Goal: Task Accomplishment & Management: Use online tool/utility

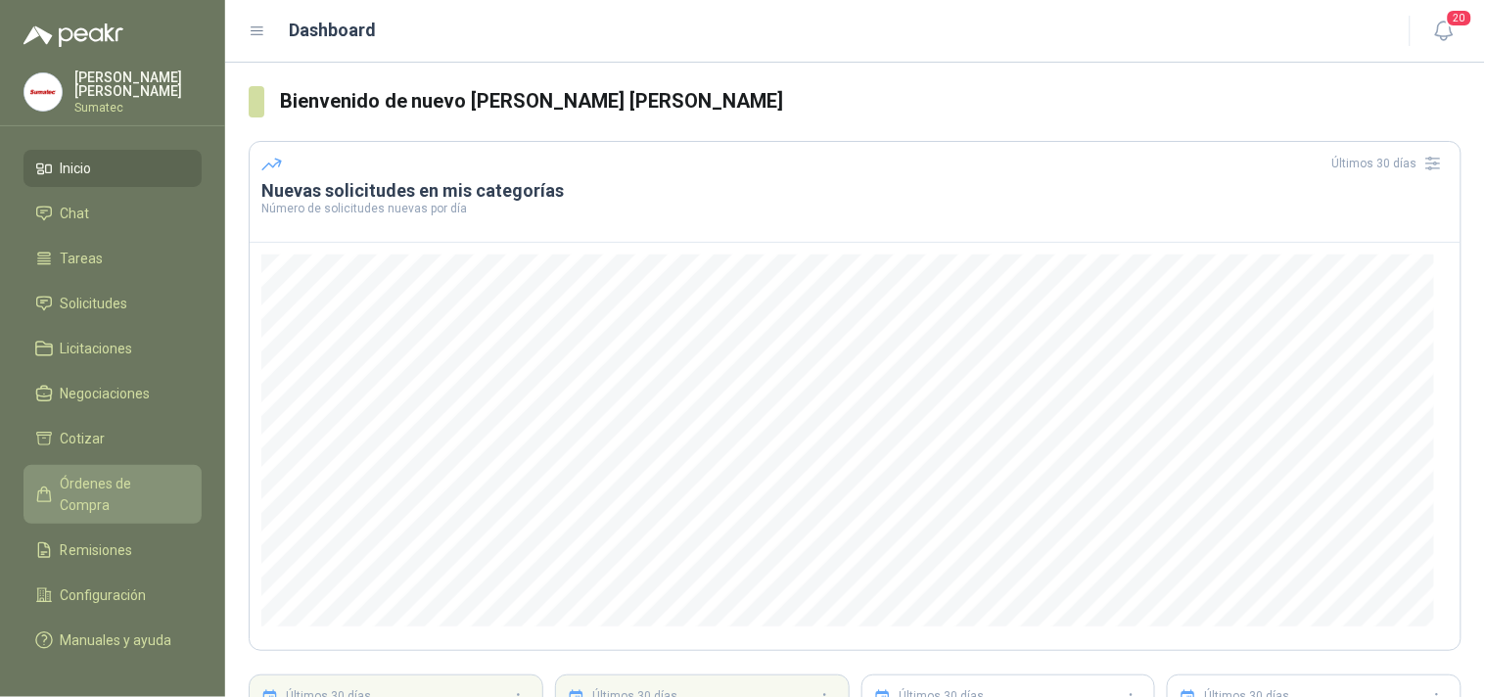
click at [131, 495] on span "Órdenes de Compra" at bounding box center [122, 494] width 122 height 43
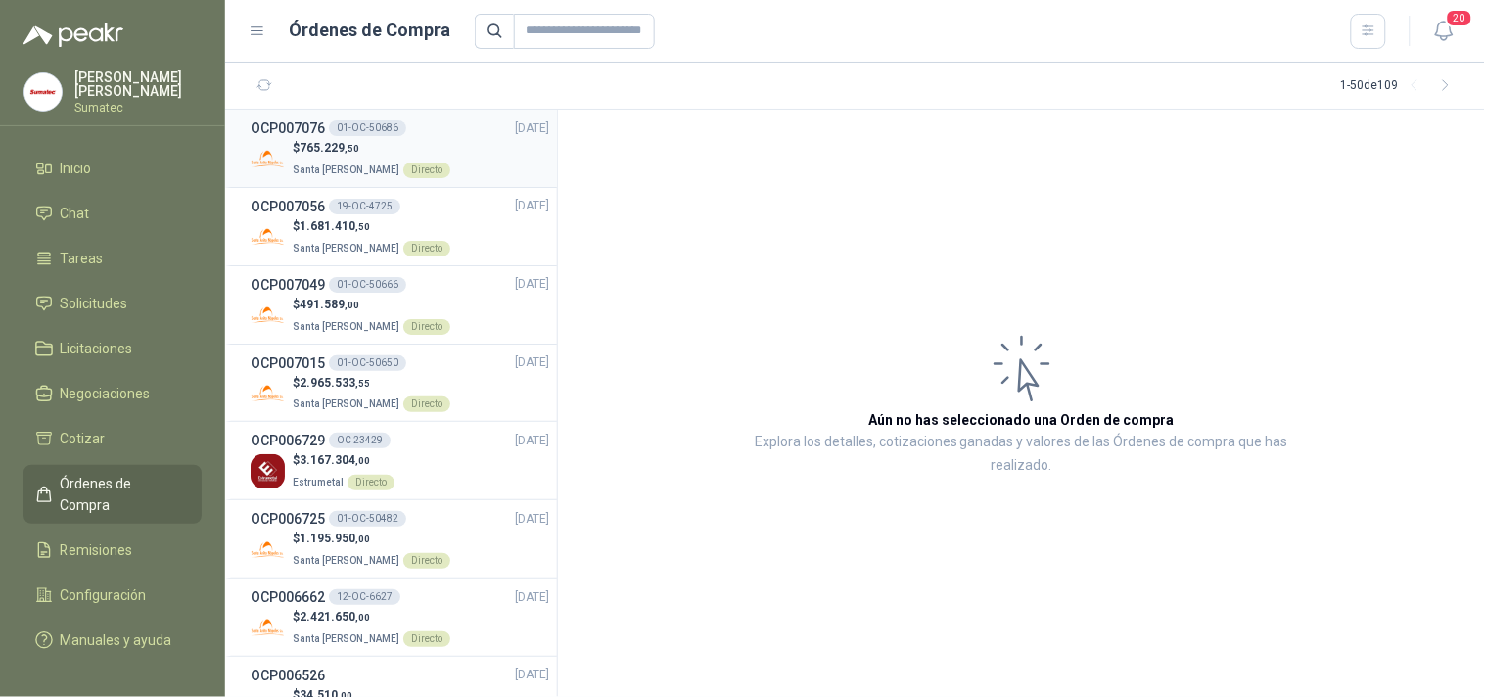
click at [355, 149] on span ",50" at bounding box center [352, 148] width 15 height 11
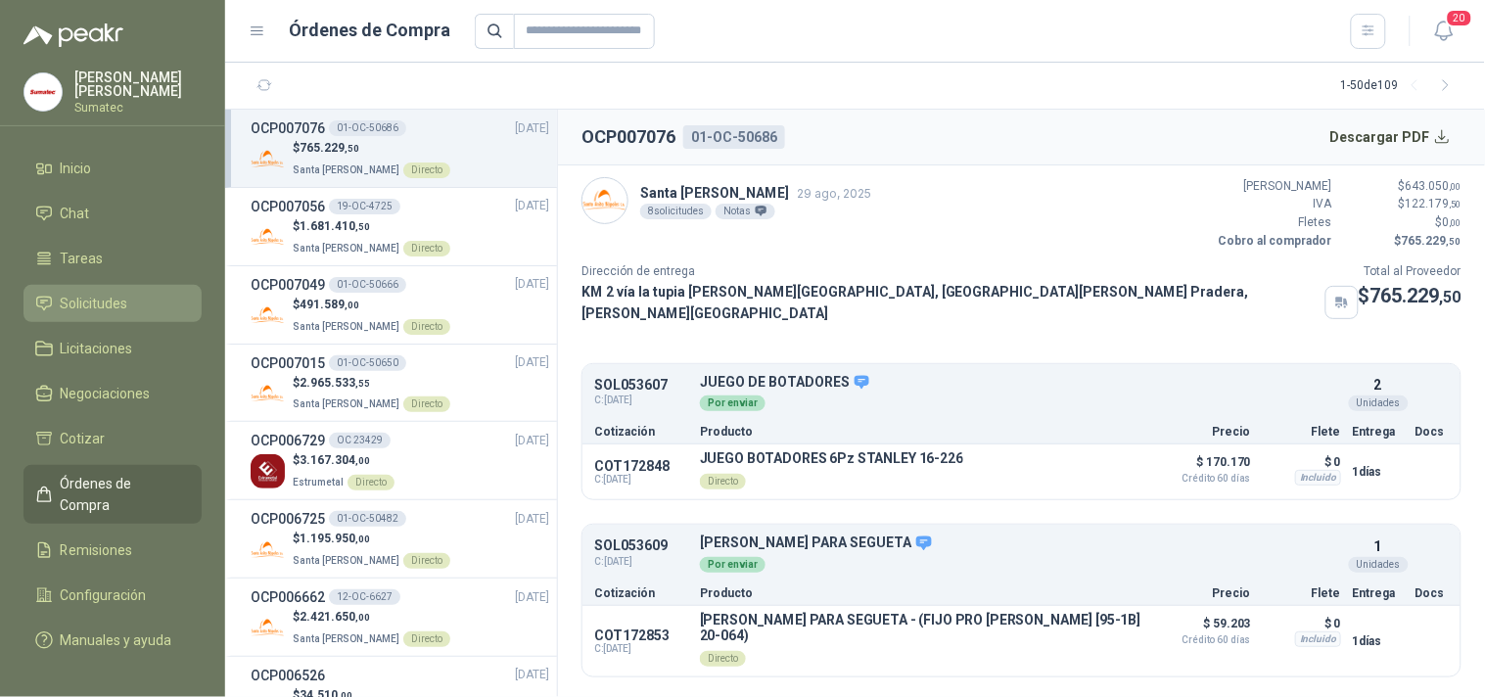
click at [119, 298] on link "Solicitudes" at bounding box center [112, 303] width 178 height 37
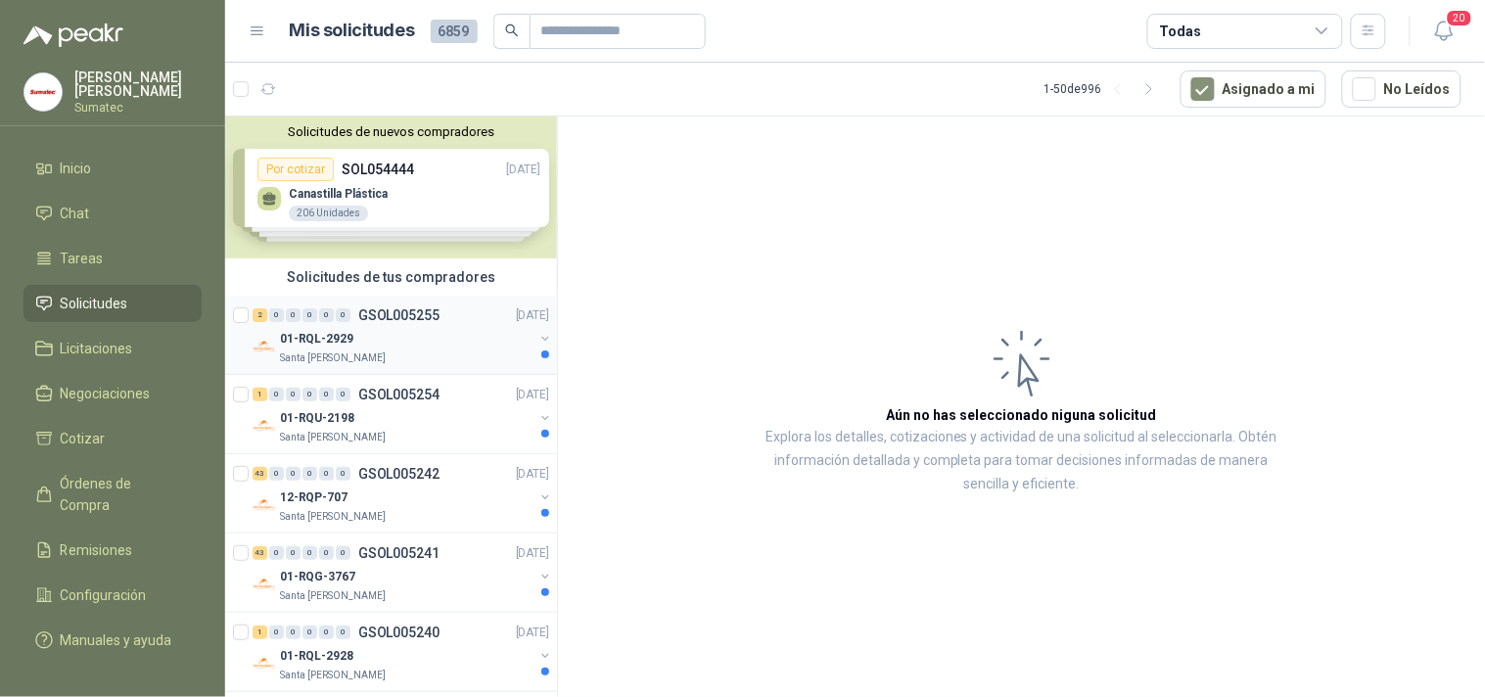
click at [388, 323] on div "2 0 0 0 0 0 GSOL005255 [DATE]" at bounding box center [403, 314] width 301 height 23
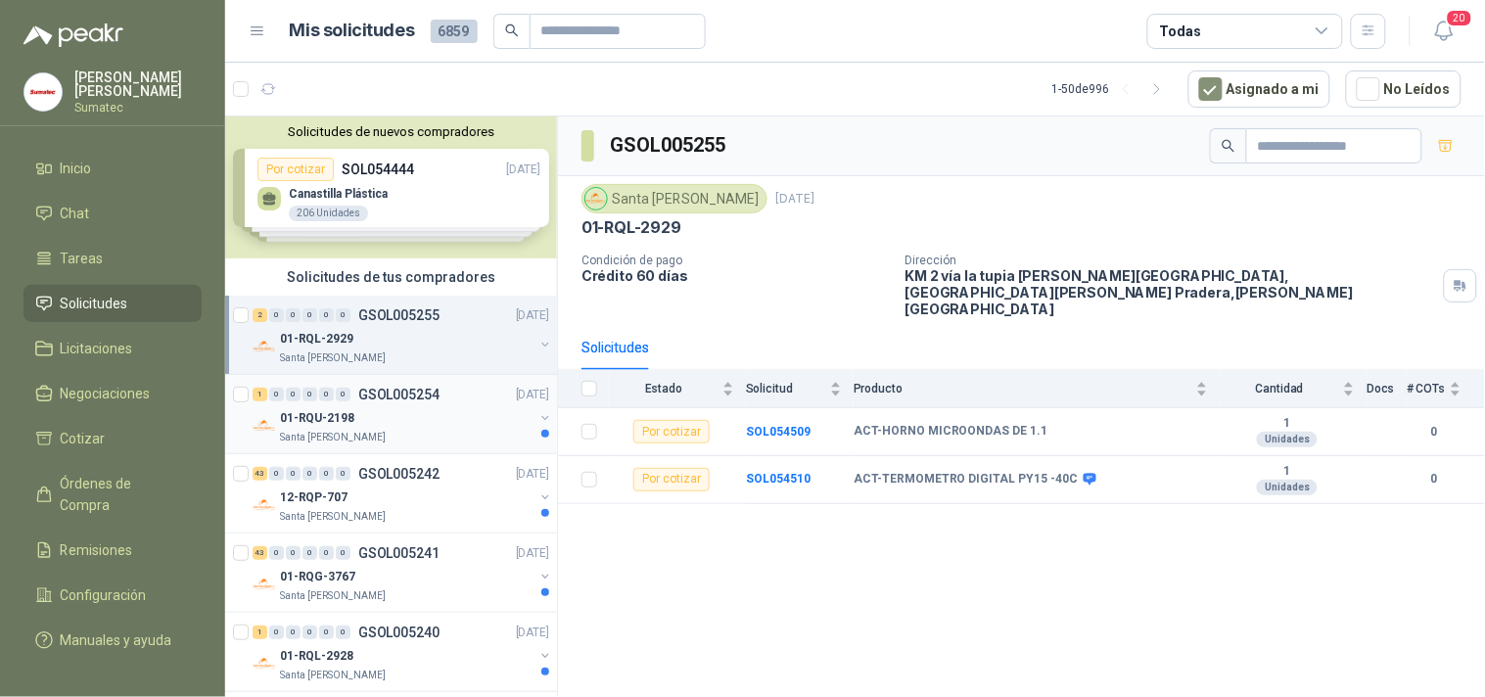
click at [373, 428] on div "01-RQU-2198 [GEOGRAPHIC_DATA][PERSON_NAME]" at bounding box center [407, 425] width 254 height 39
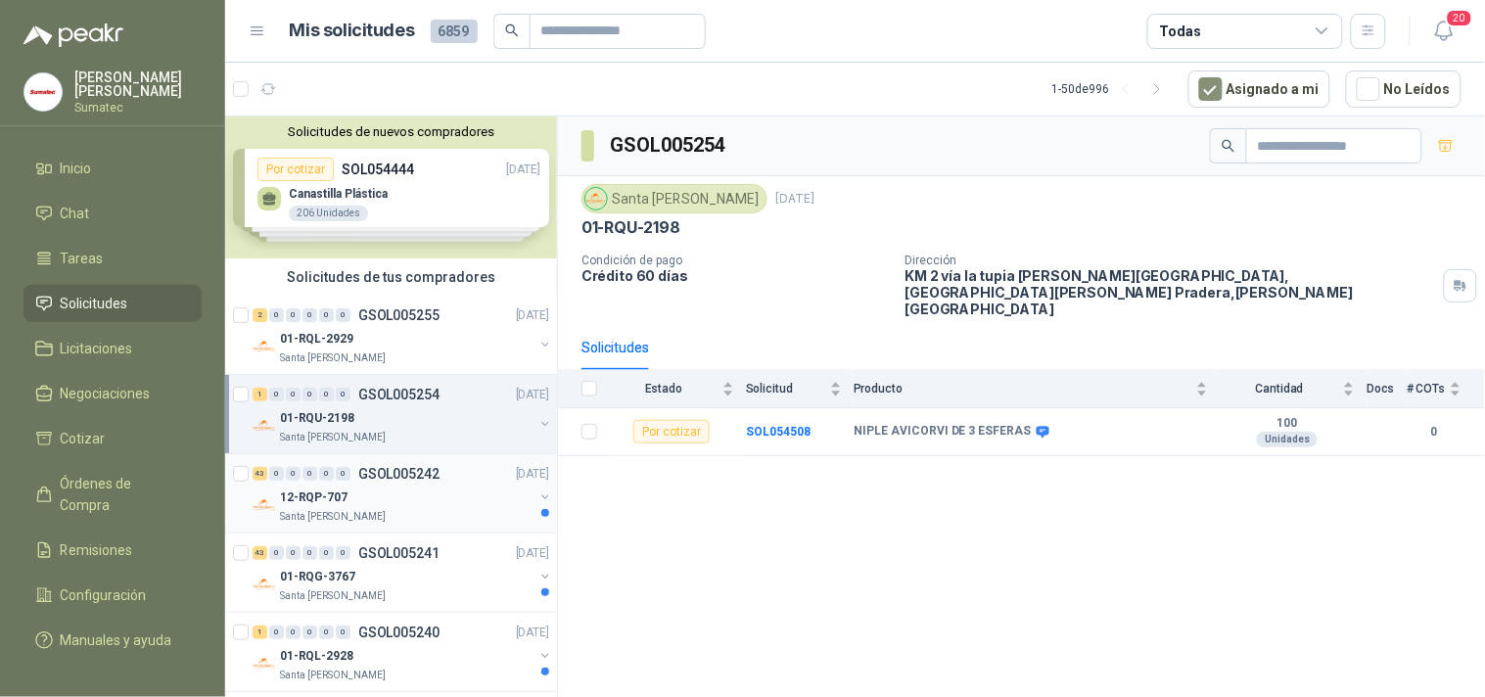
click at [382, 495] on div "12-RQP-707" at bounding box center [407, 497] width 254 height 23
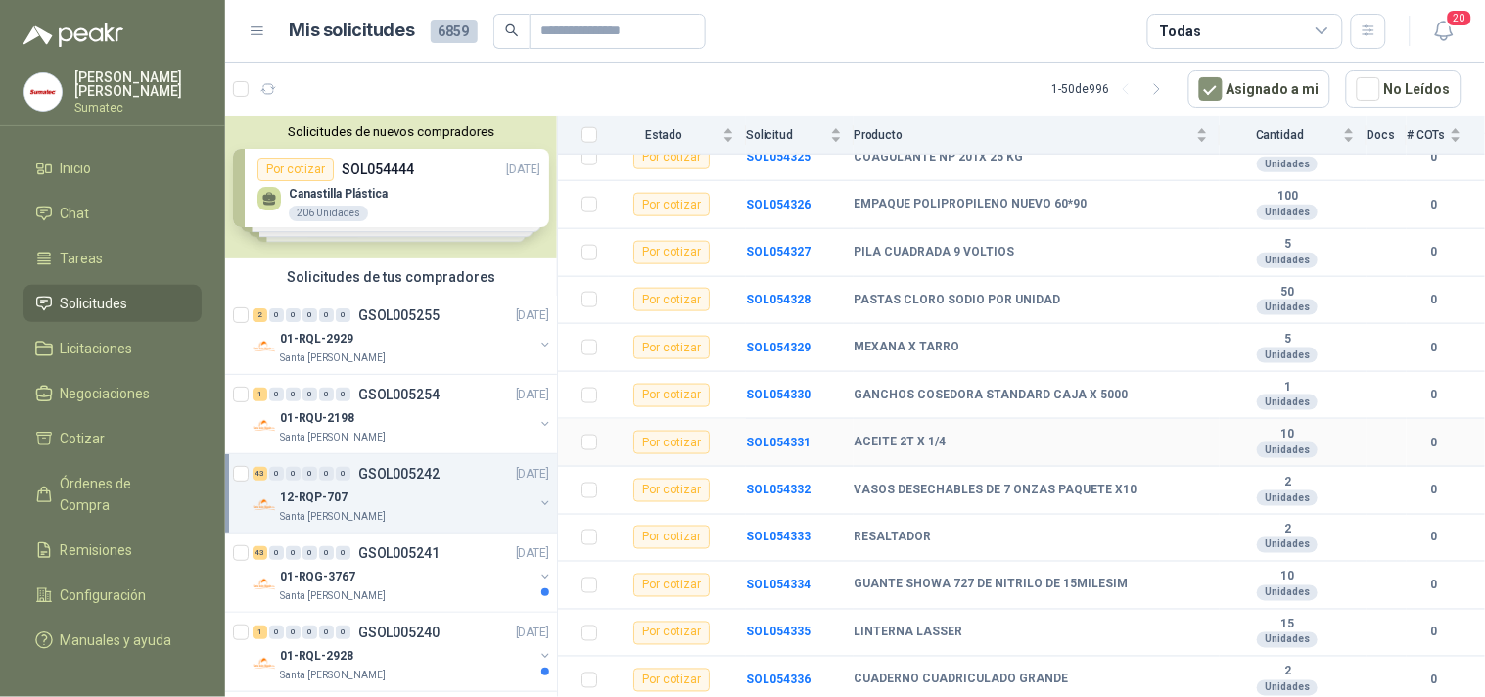
scroll to position [652, 0]
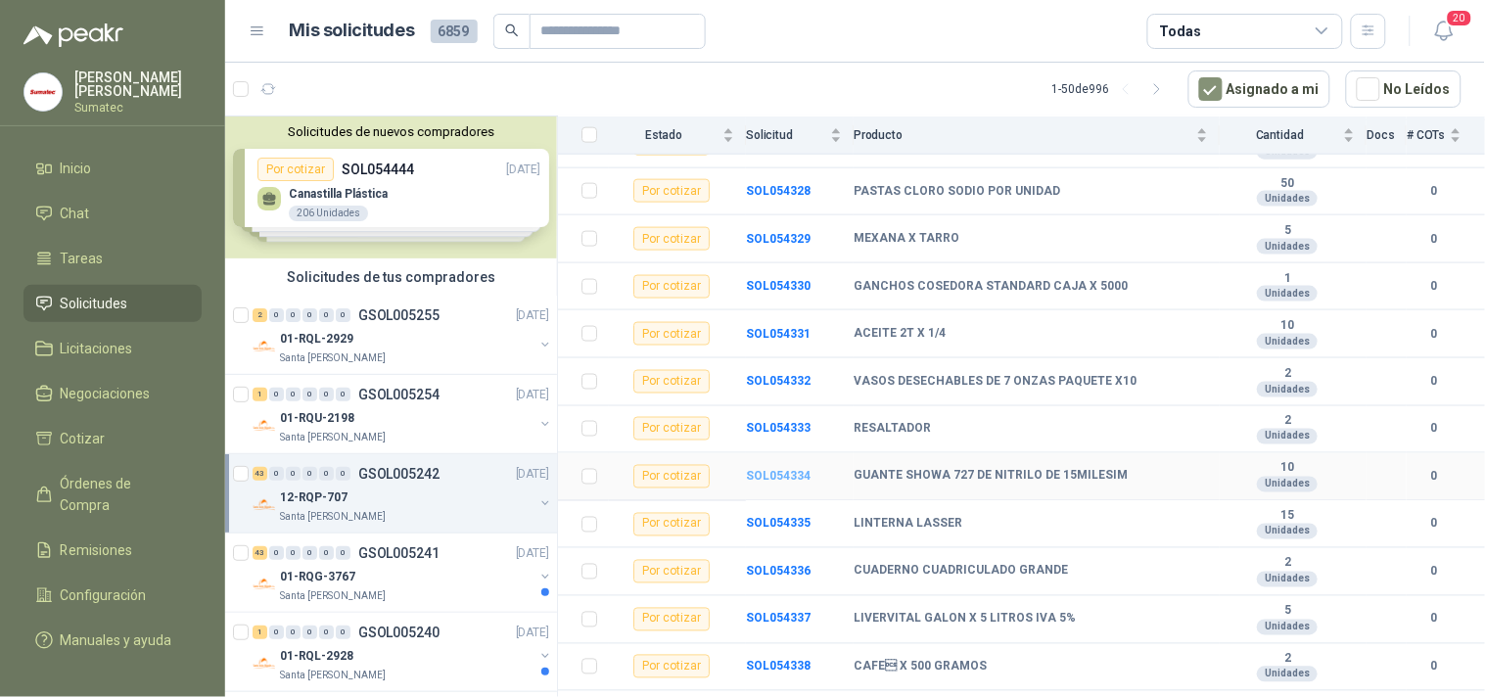
click at [770, 470] on b "SOL054334" at bounding box center [778, 477] width 65 height 14
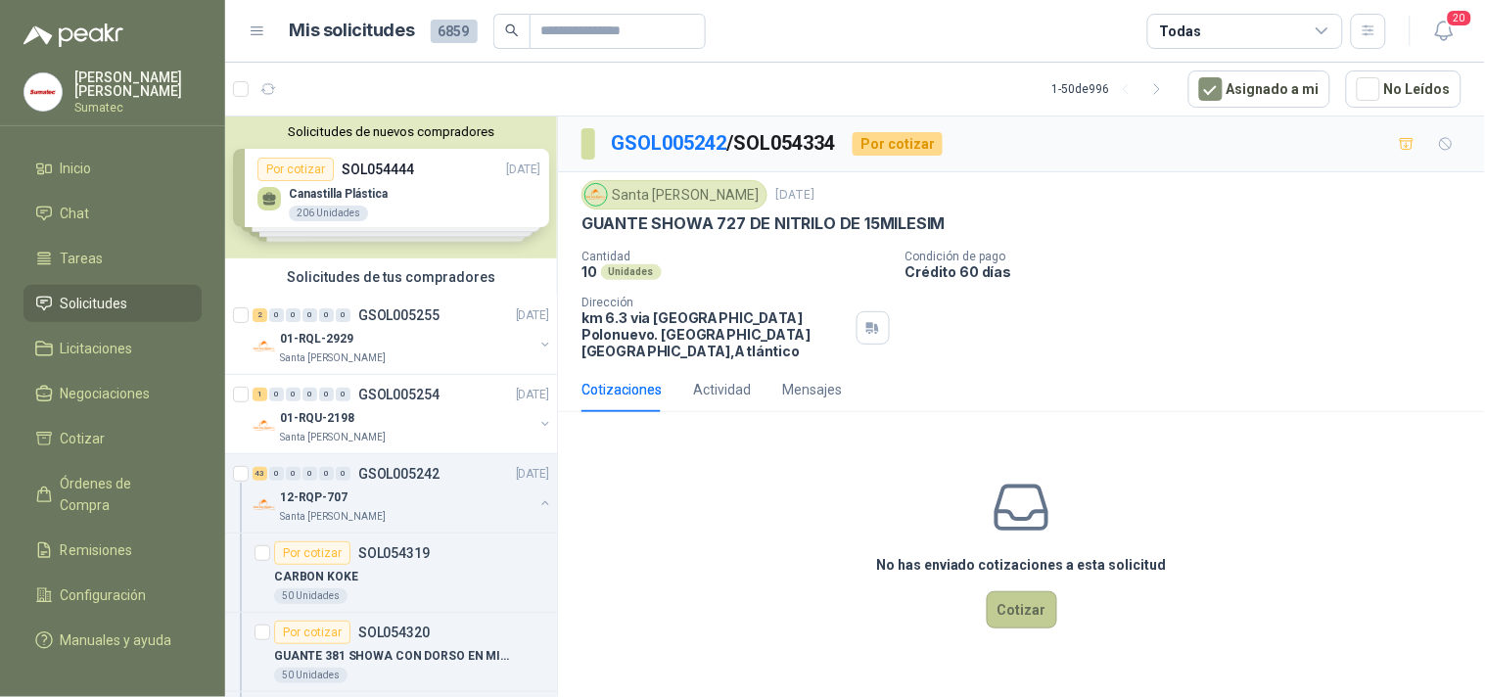
click at [1002, 591] on button "Cotizar" at bounding box center [1022, 609] width 70 height 37
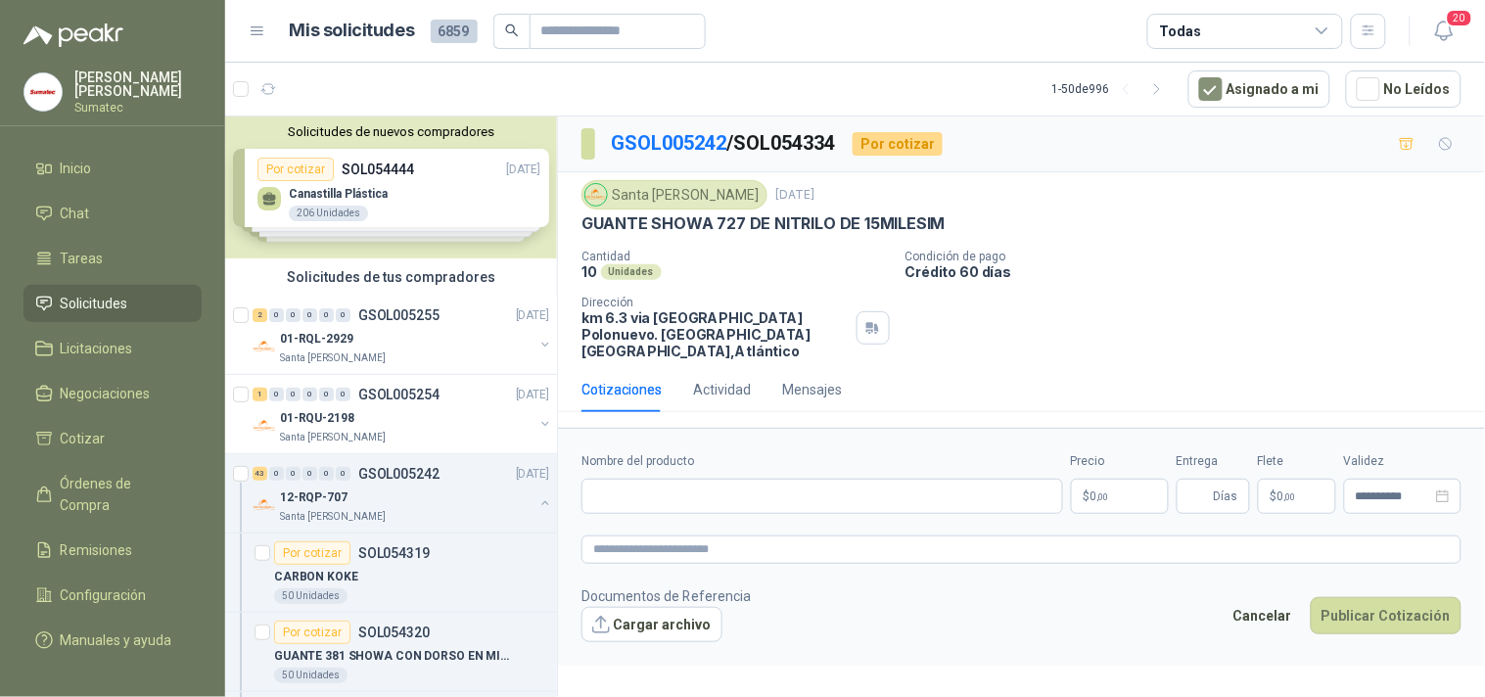
click at [731, 213] on p "GUANTE SHOWA 727 DE NITRILO DE 15MILESIM" at bounding box center [763, 223] width 364 height 21
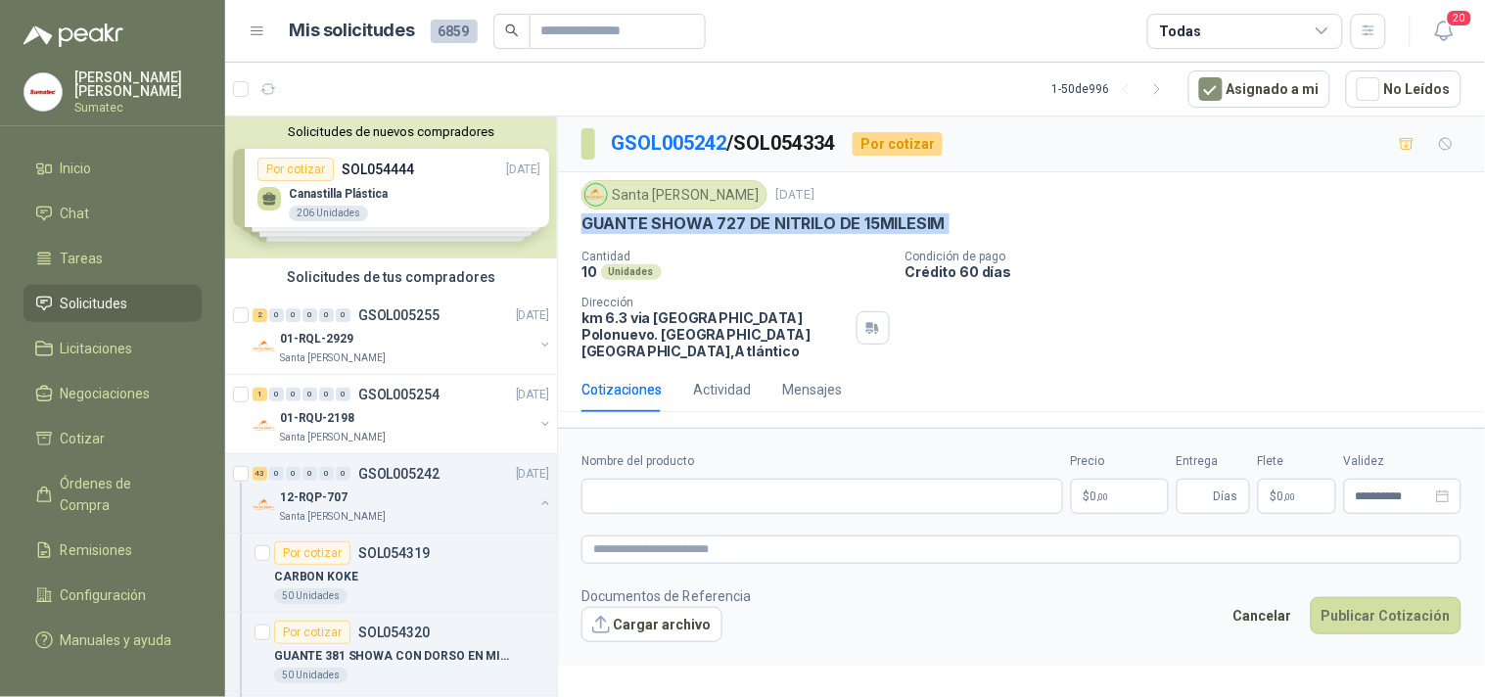
click at [731, 213] on p "GUANTE SHOWA 727 DE NITRILO DE 15MILESIM" at bounding box center [763, 223] width 364 height 21
copy p "GUANTE SHOWA 727 DE NITRILO DE 15MILESIM"
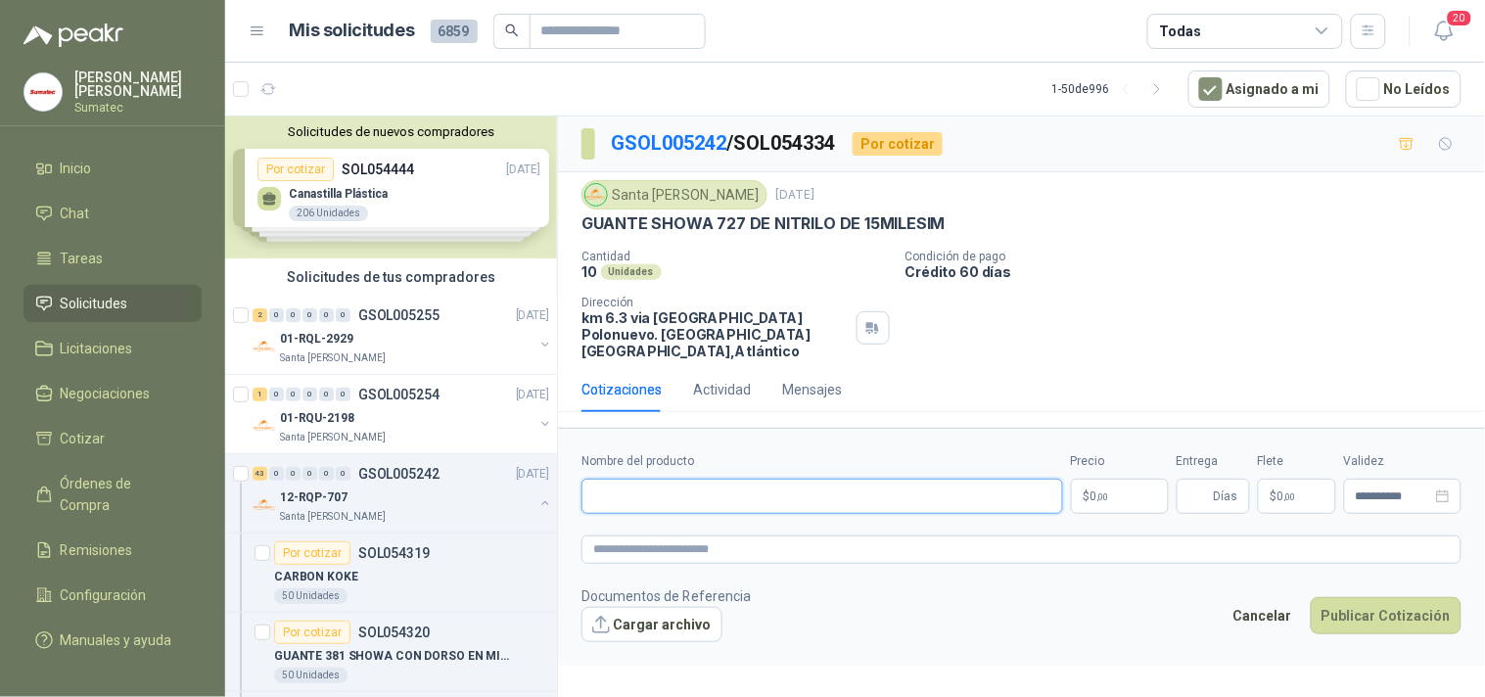
click at [725, 485] on input "Nombre del producto" at bounding box center [822, 496] width 482 height 35
paste input "**********"
type input "**********"
click at [1084, 486] on p "$ 0 ,00" at bounding box center [1120, 496] width 98 height 35
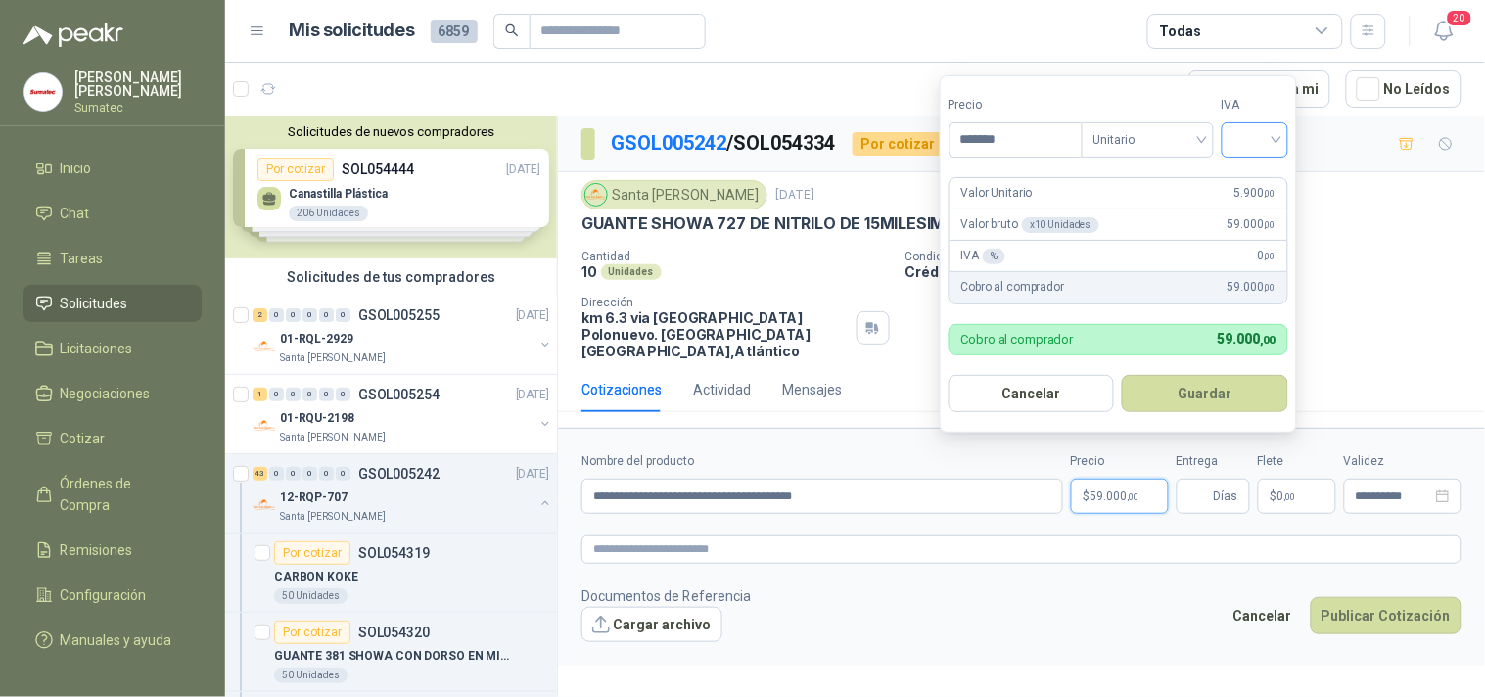
type input "*******"
click at [1270, 134] on input "search" at bounding box center [1254, 137] width 43 height 29
click at [1254, 187] on div "19%" at bounding box center [1259, 180] width 36 height 22
click at [1215, 388] on button "Guardar" at bounding box center [1209, 393] width 168 height 37
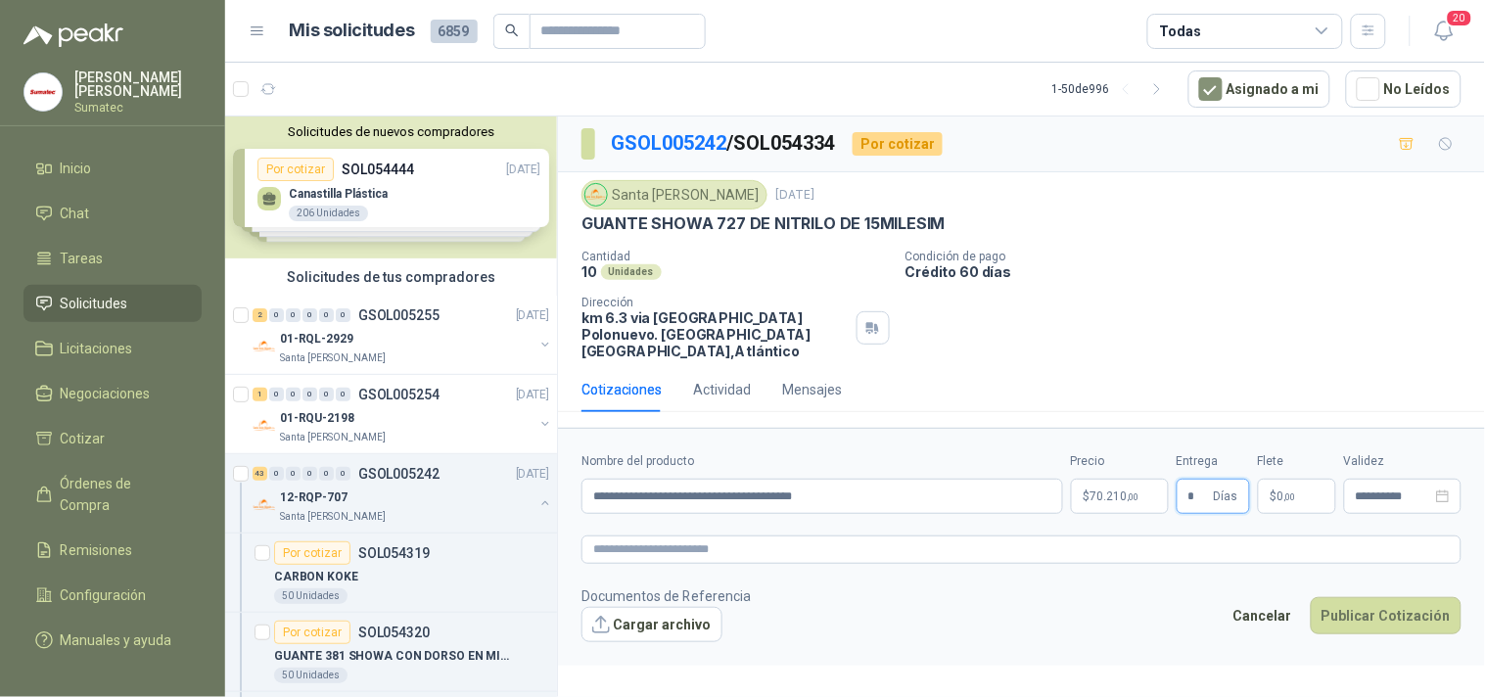
type input "*"
click at [1296, 491] on span ",00" at bounding box center [1290, 496] width 12 height 11
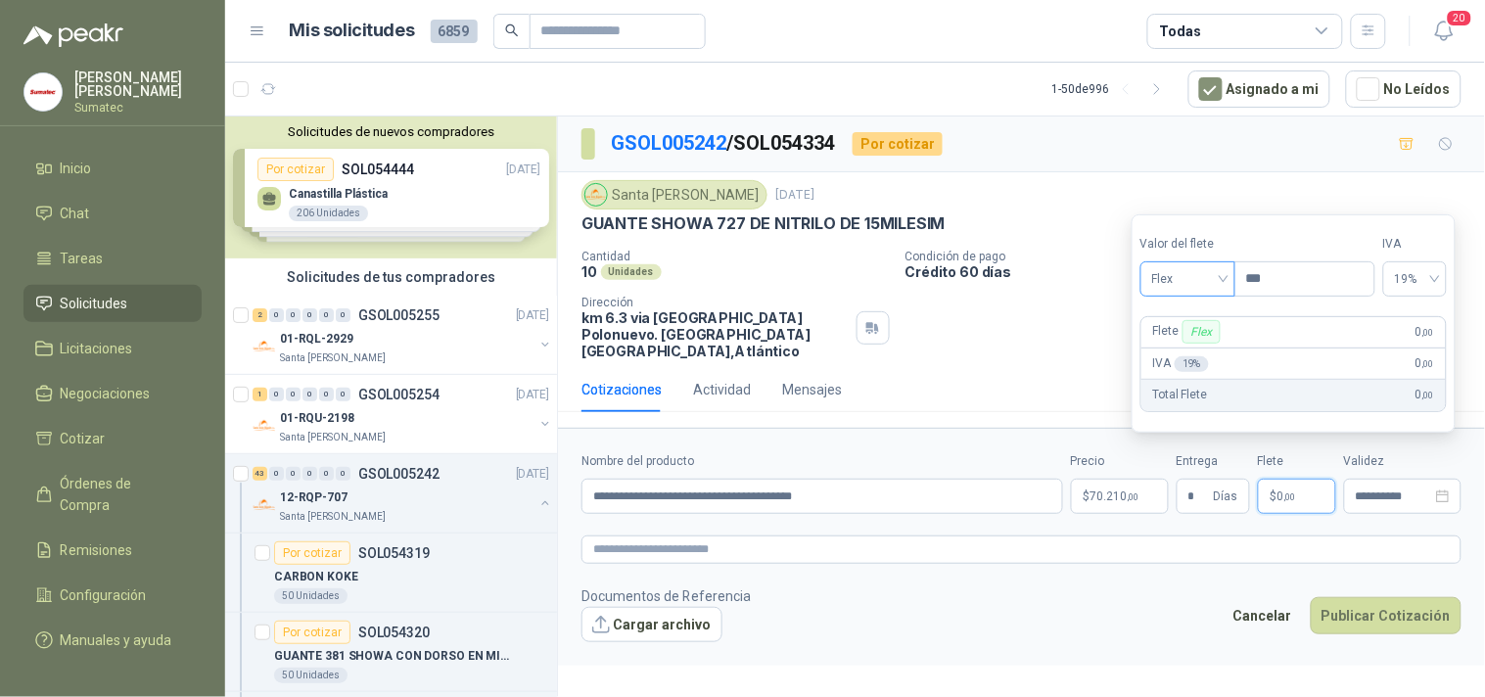
click at [1220, 287] on span "Flex" at bounding box center [1187, 278] width 71 height 29
click at [1195, 347] on div "Incluido" at bounding box center [1190, 352] width 68 height 22
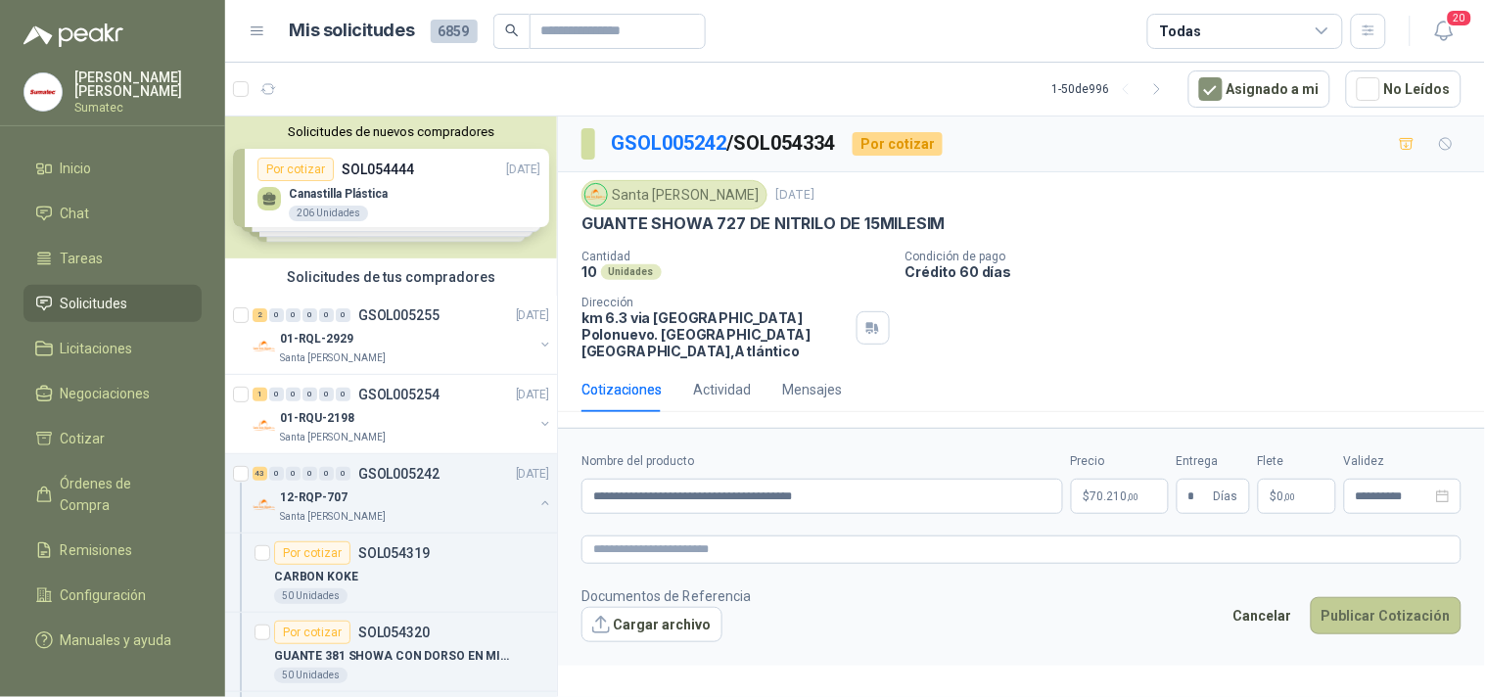
click at [1372, 597] on button "Publicar Cotización" at bounding box center [1386, 615] width 151 height 37
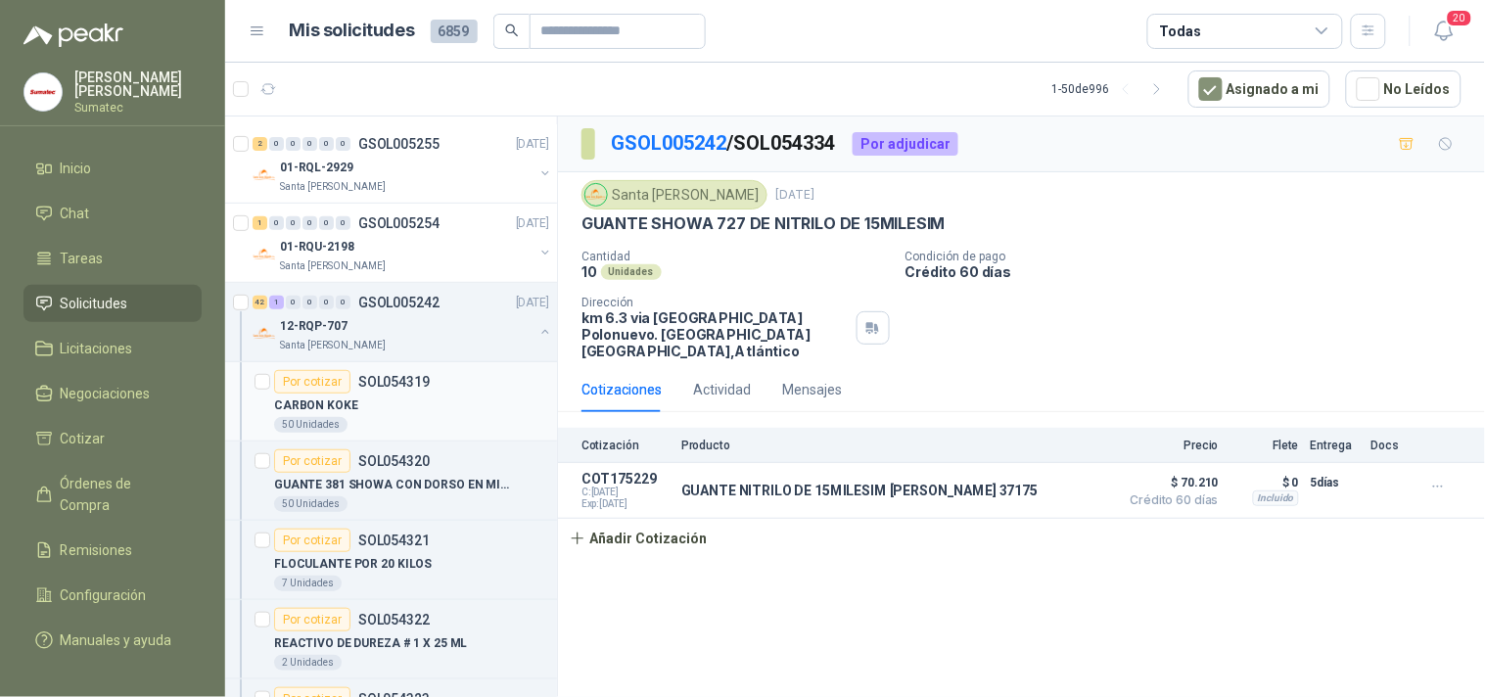
scroll to position [217, 0]
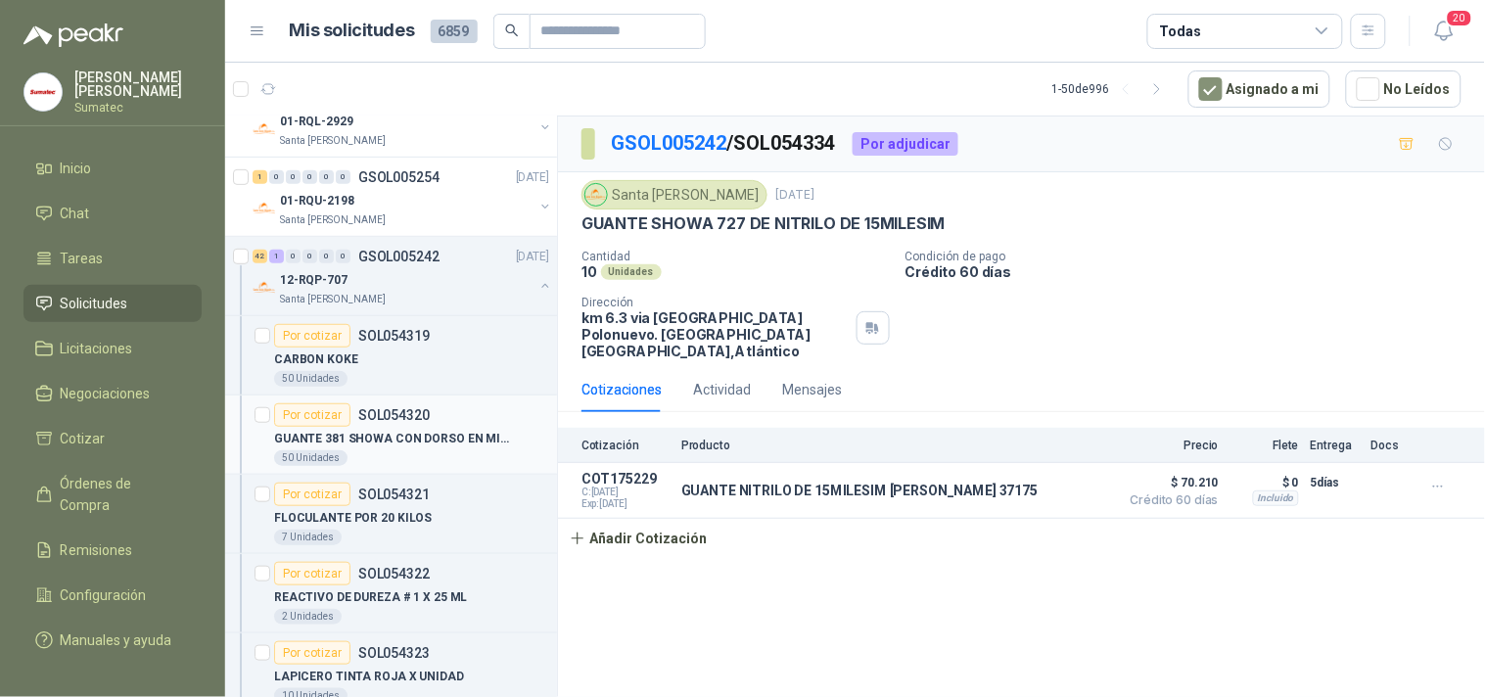
click at [432, 455] on div "50 Unidades" at bounding box center [411, 458] width 275 height 16
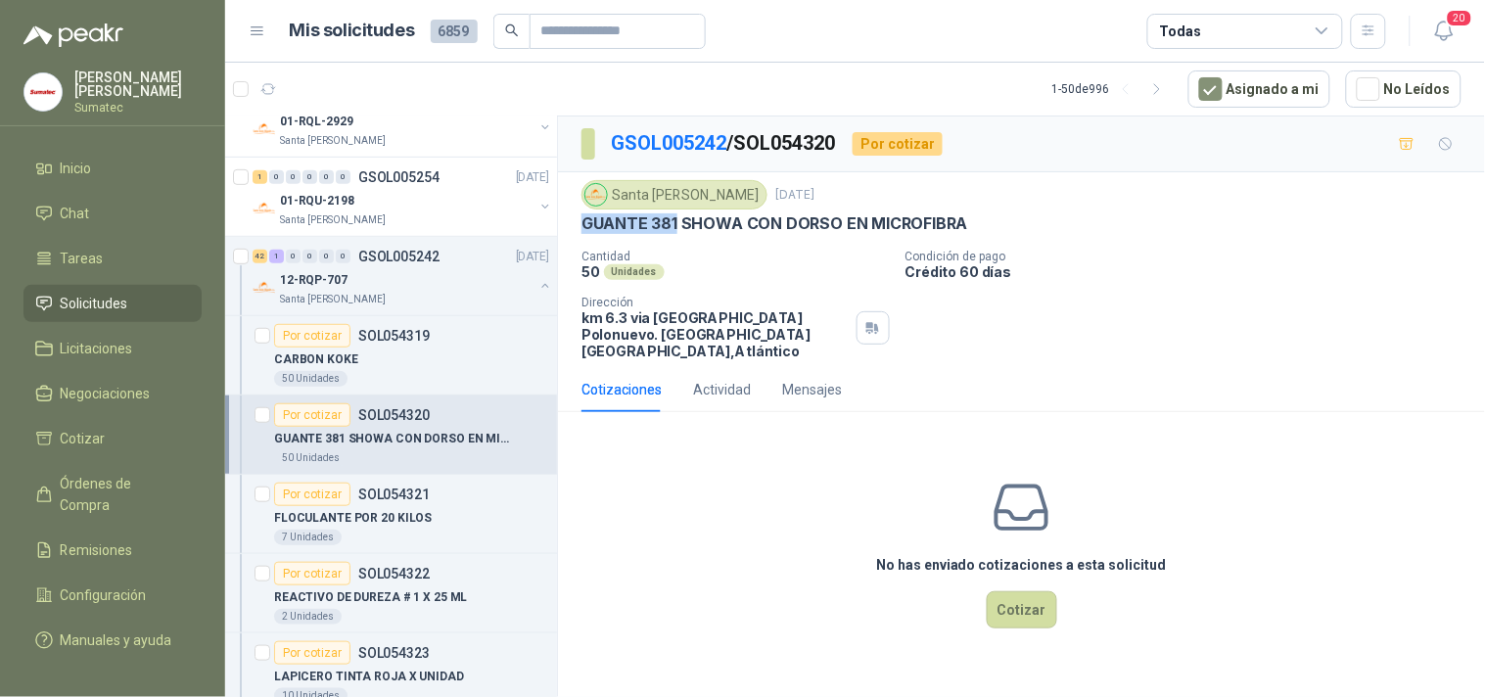
drag, startPoint x: 581, startPoint y: 221, endPoint x: 677, endPoint y: 222, distance: 96.9
click at [677, 222] on p "GUANTE 381 SHOWA CON DORSO EN MICROFIBRA" at bounding box center [774, 223] width 387 height 21
copy p "GUANTE 381"
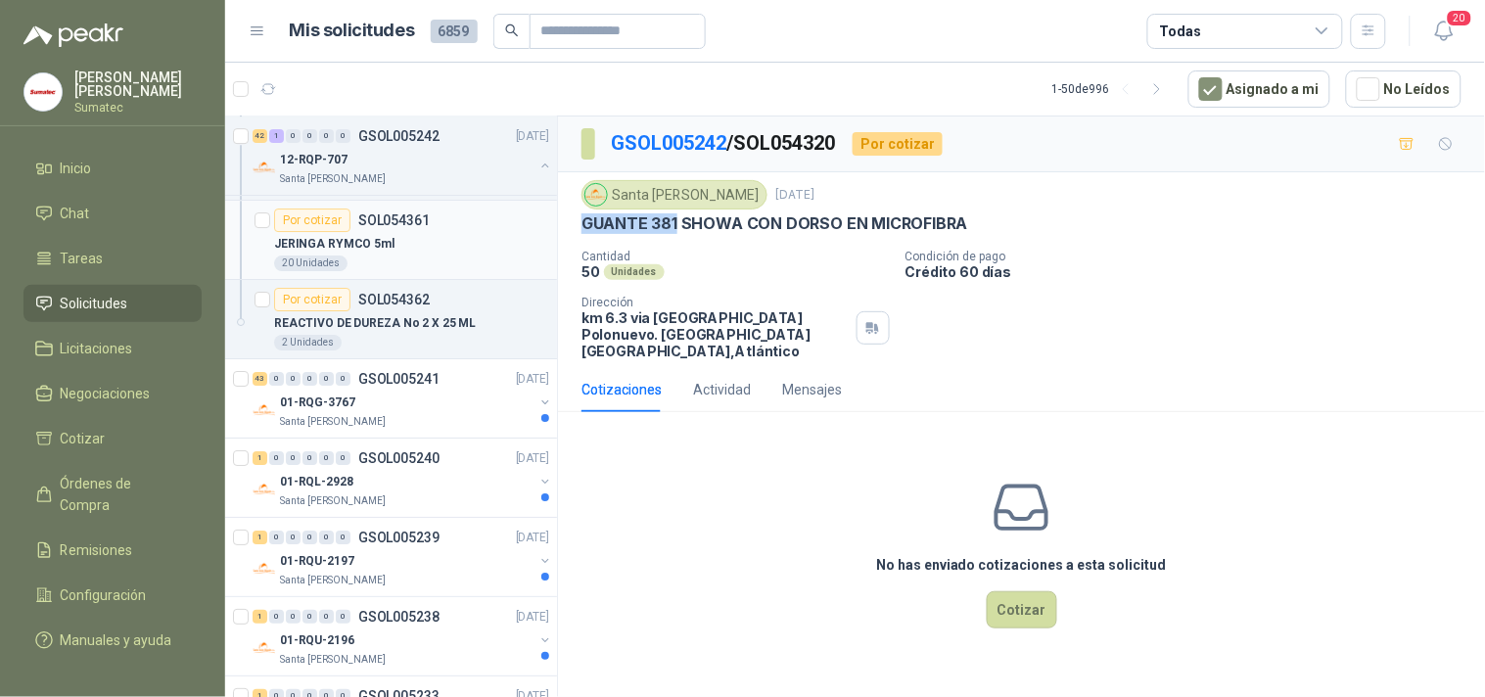
scroll to position [3589, 0]
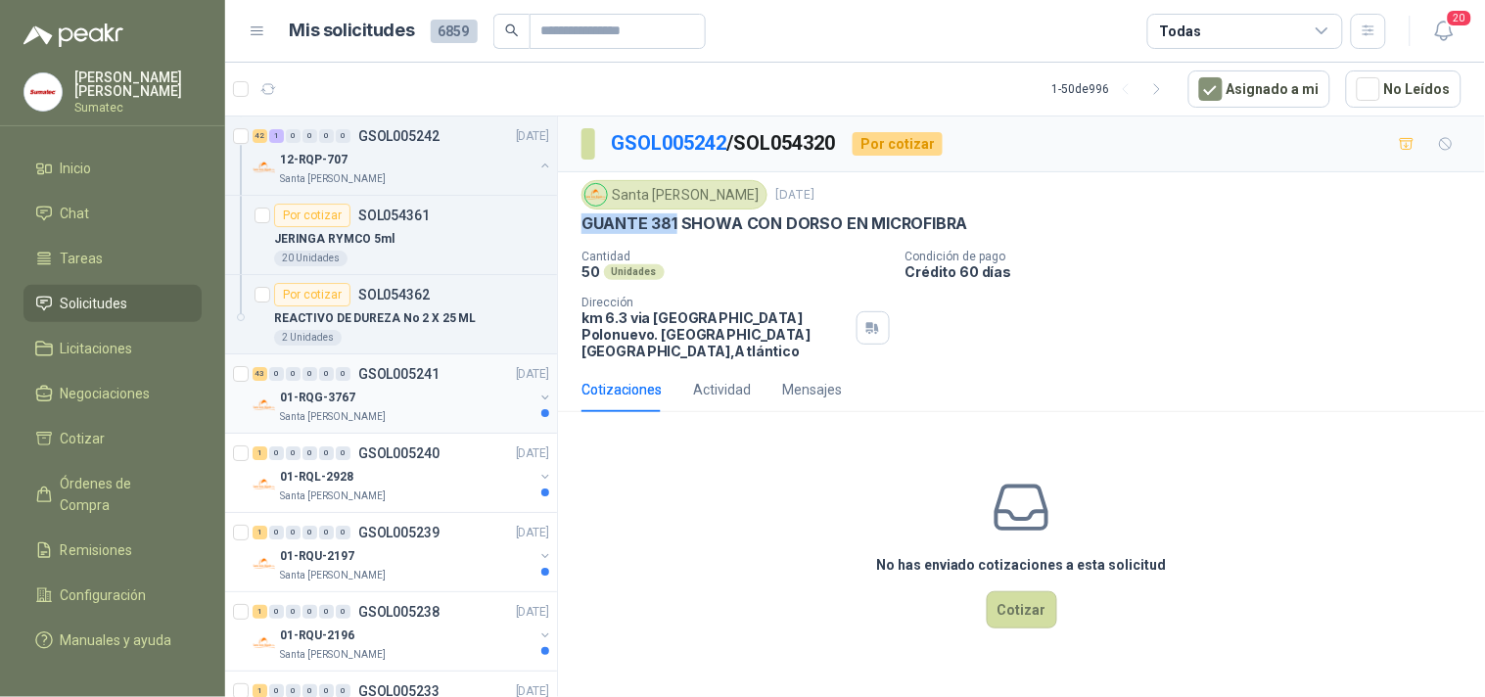
click at [427, 415] on div "Santa [PERSON_NAME]" at bounding box center [407, 417] width 254 height 16
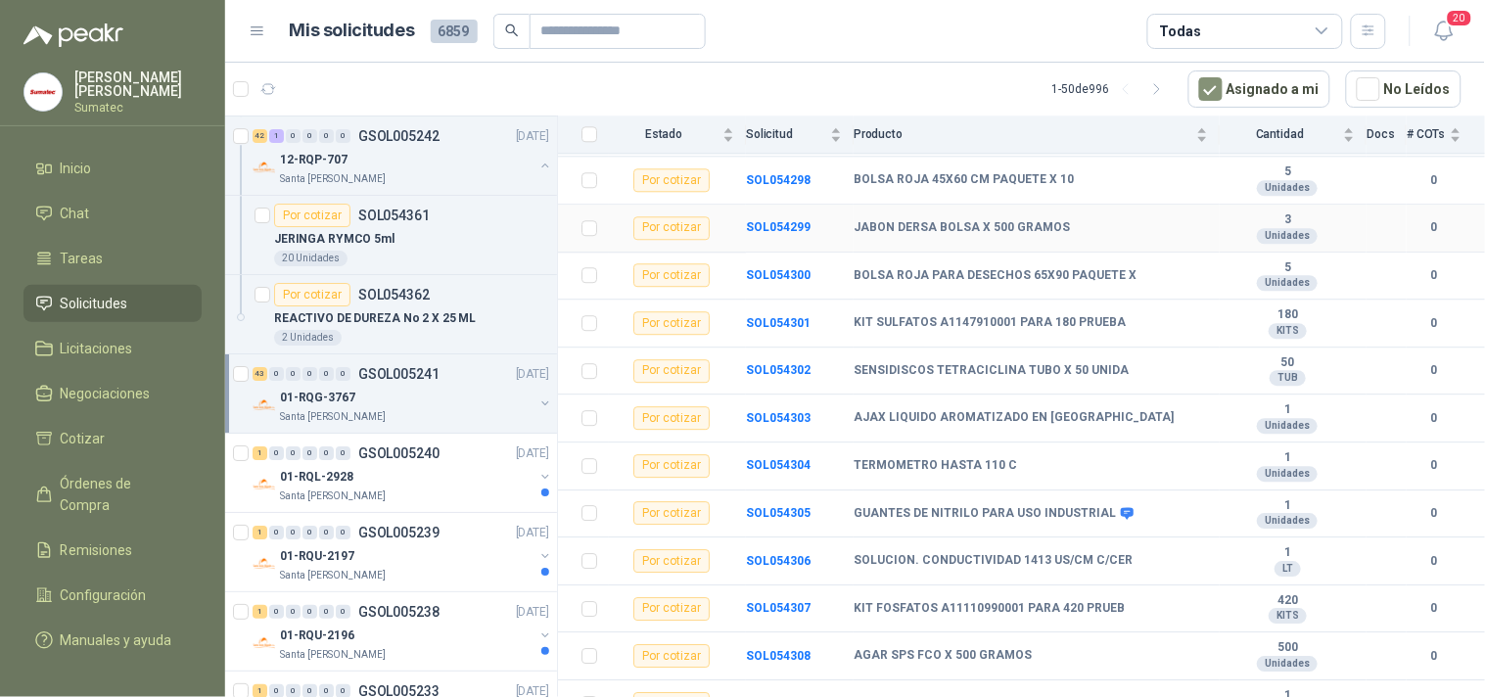
scroll to position [1414, 0]
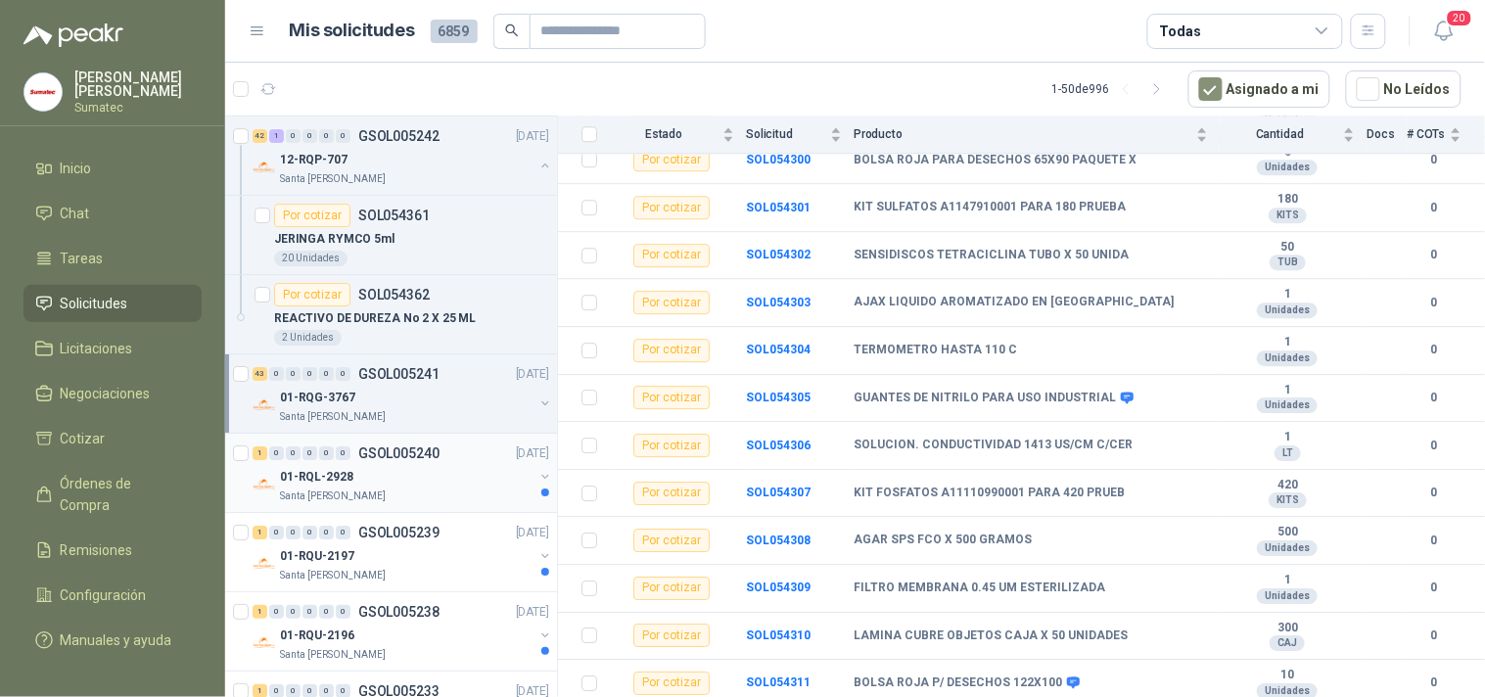
click at [462, 454] on div "1 0 0 0 0 0 GSOL005240 [DATE]" at bounding box center [403, 453] width 301 height 23
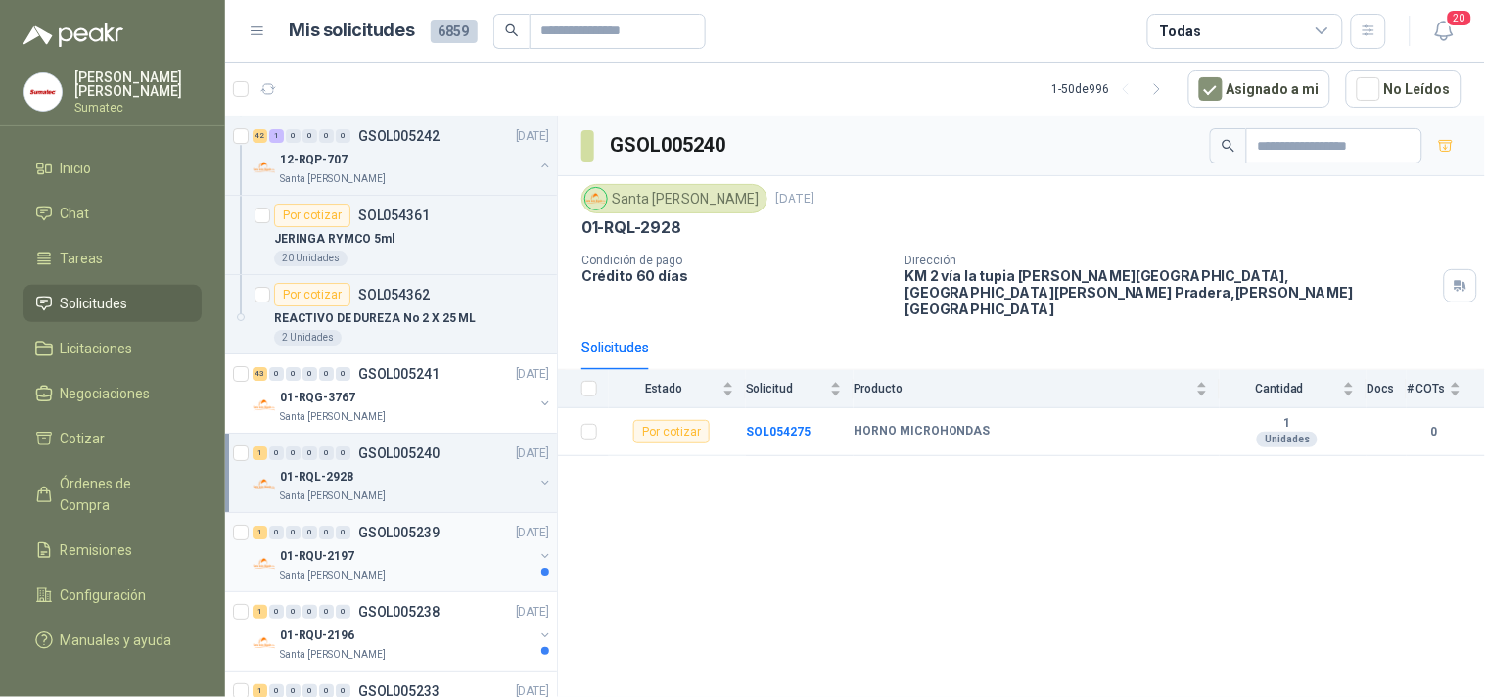
scroll to position [3697, 0]
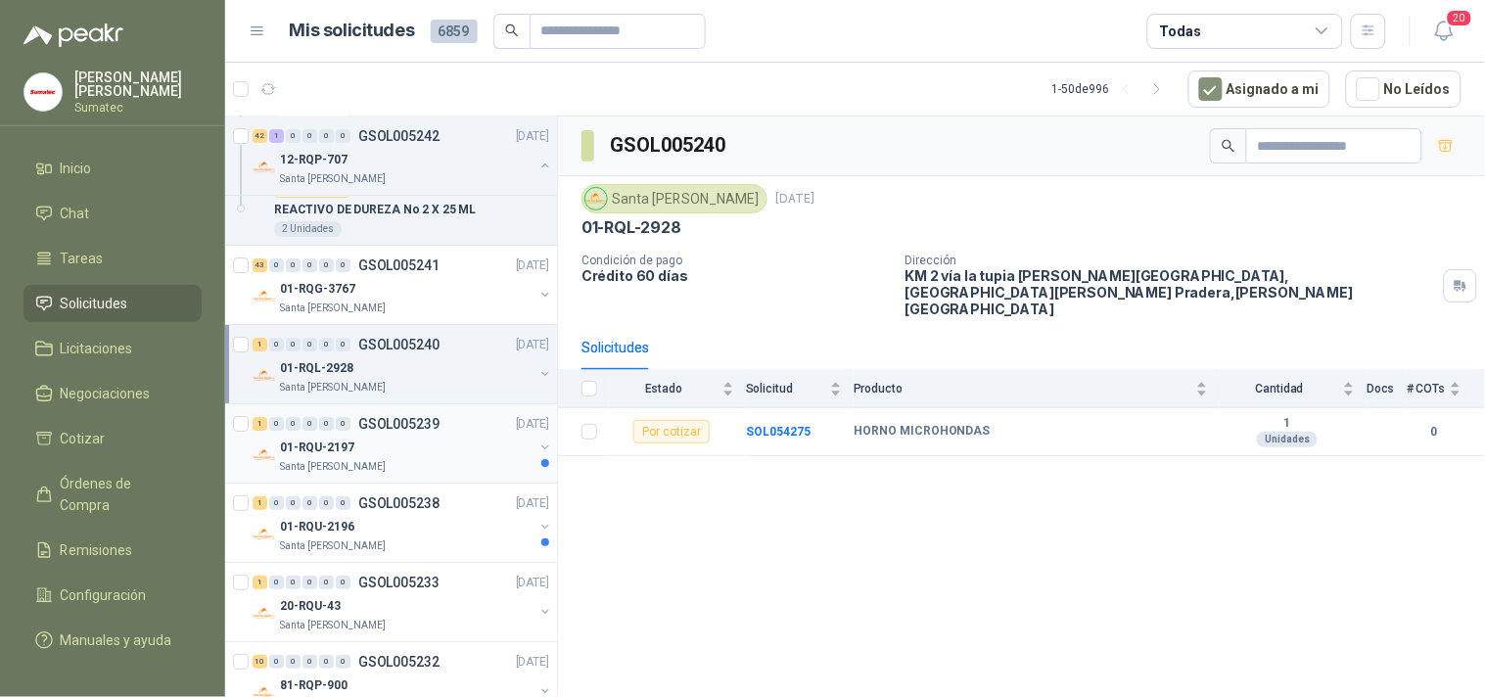
click at [406, 457] on div "01-RQU-2197" at bounding box center [407, 447] width 254 height 23
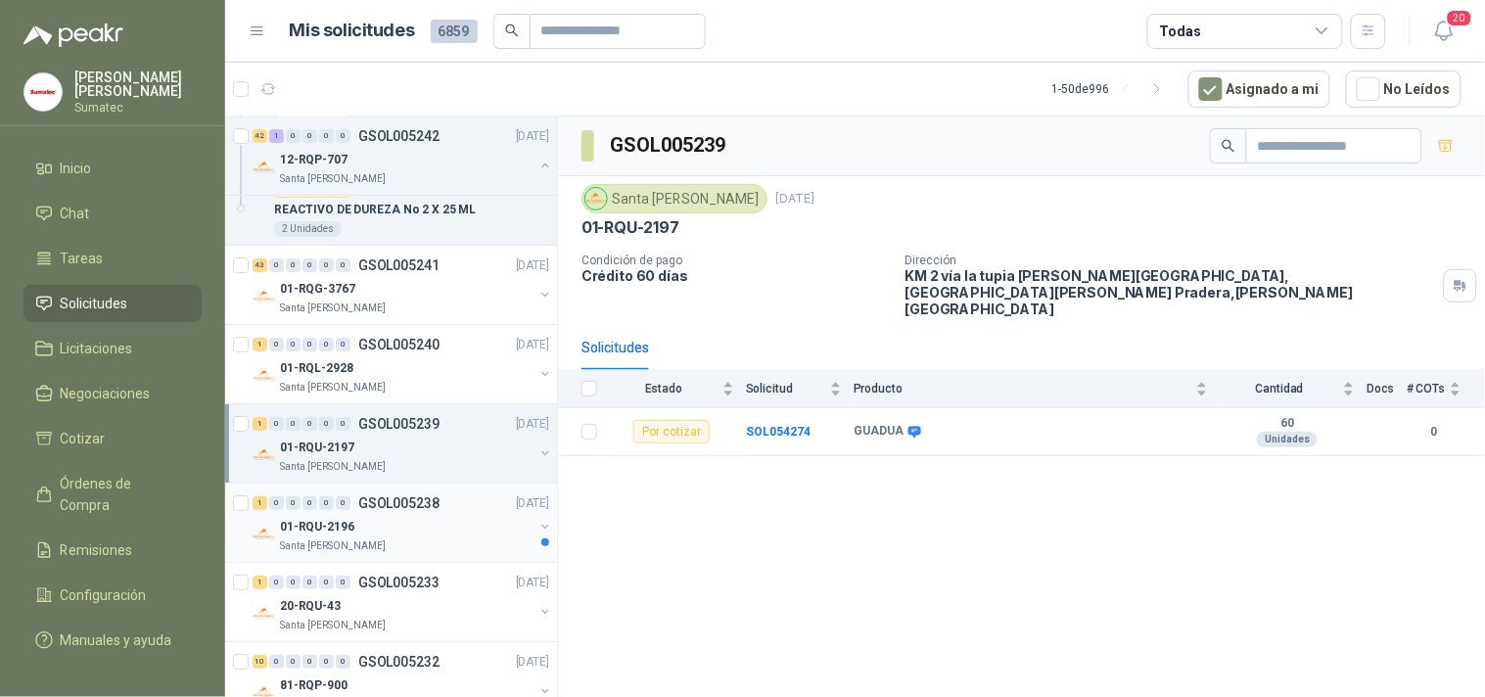
click at [412, 521] on div "01-RQU-2196" at bounding box center [407, 526] width 254 height 23
